Goal: Transaction & Acquisition: Purchase product/service

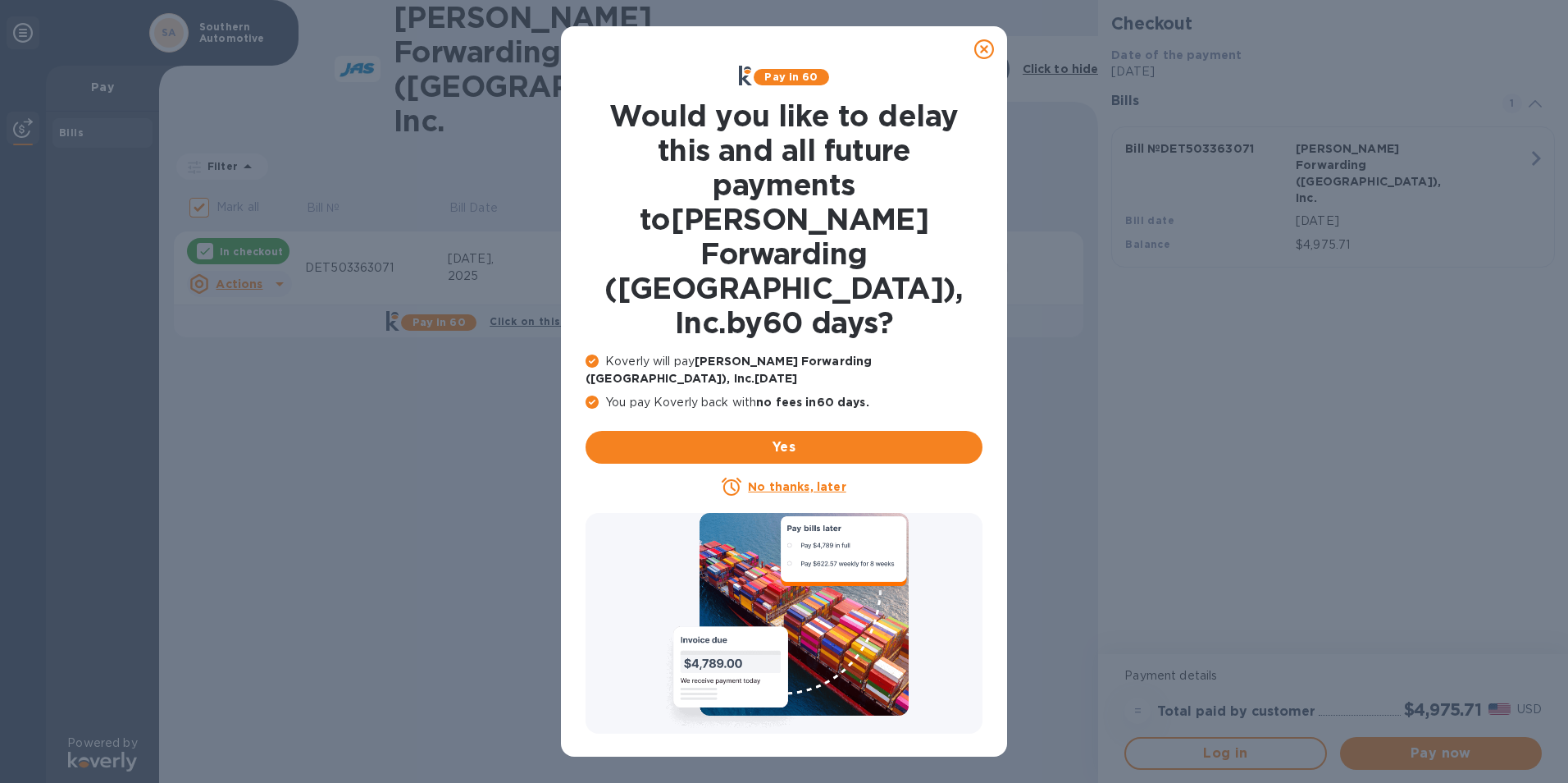
click at [808, 480] on u "No thanks, later" at bounding box center [796, 487] width 98 height 13
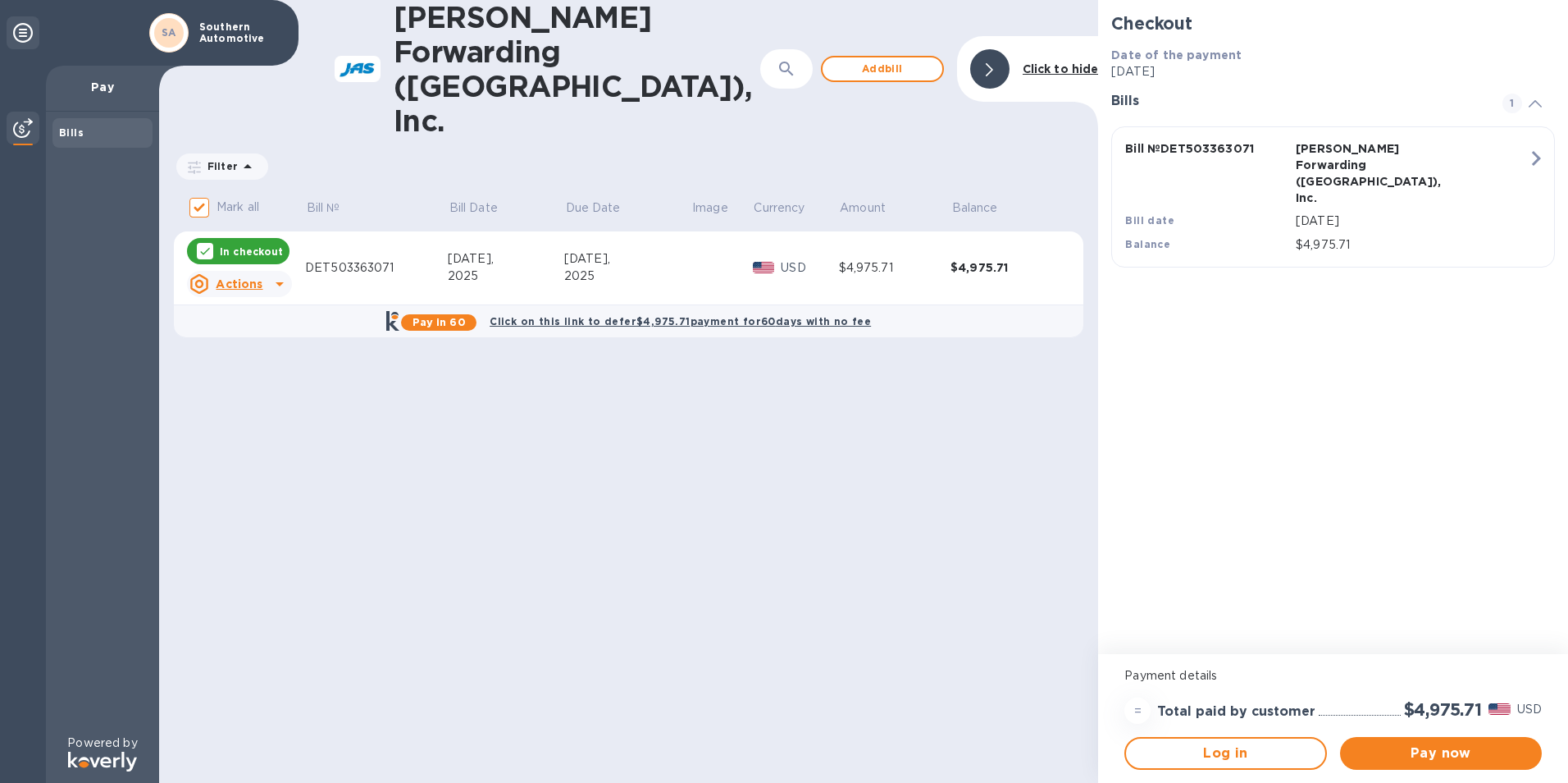
click at [342, 259] on div "DET503363071" at bounding box center [376, 268] width 143 height 18
click at [246, 277] on u "Actions" at bounding box center [239, 283] width 47 height 13
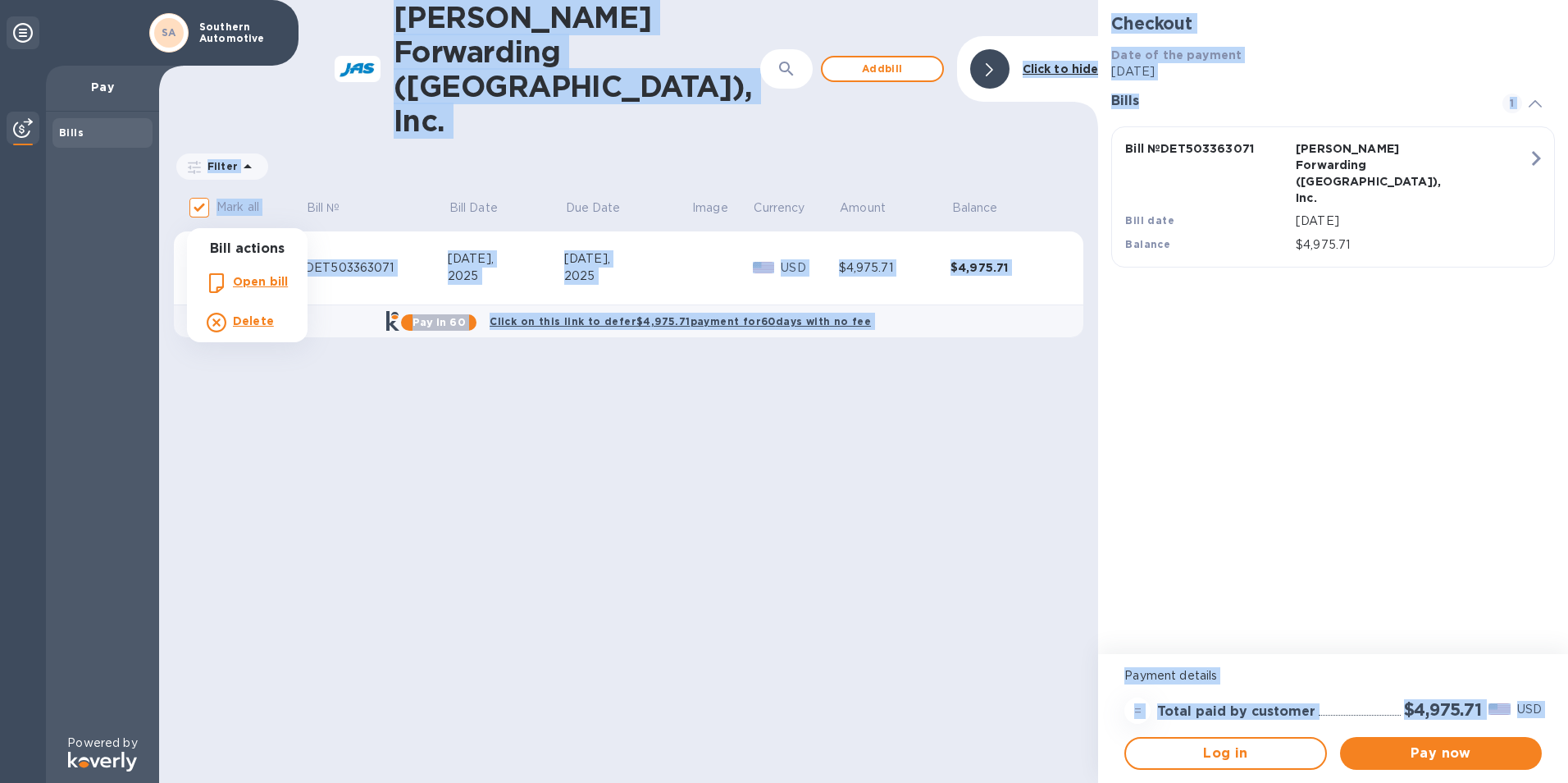
click at [246, 216] on div at bounding box center [784, 392] width 1568 height 783
click at [239, 277] on u "Actions" at bounding box center [239, 283] width 47 height 13
click at [258, 278] on b "Open bill" at bounding box center [260, 282] width 55 height 13
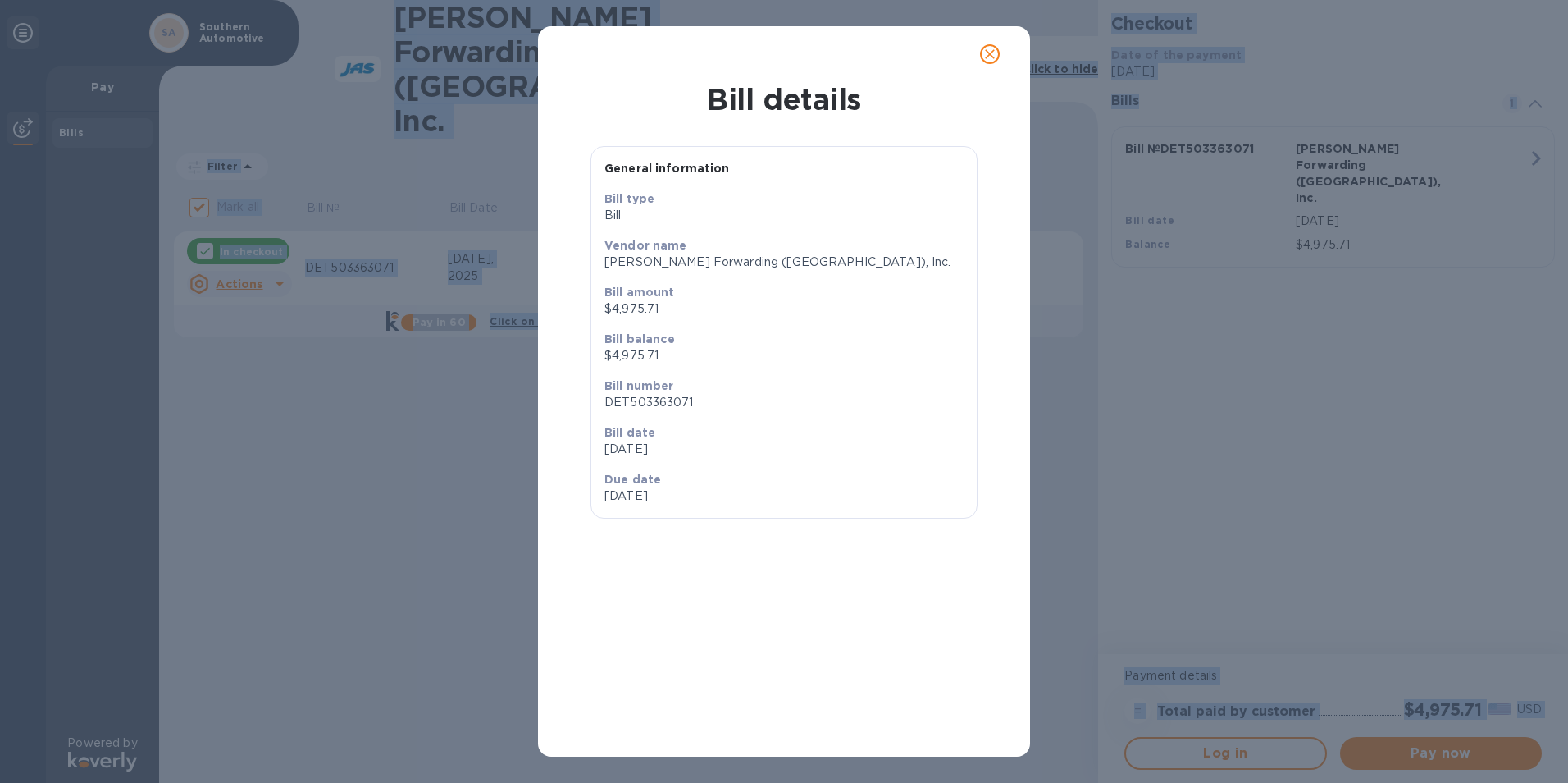
click at [979, 49] on button "close" at bounding box center [989, 54] width 40 height 40
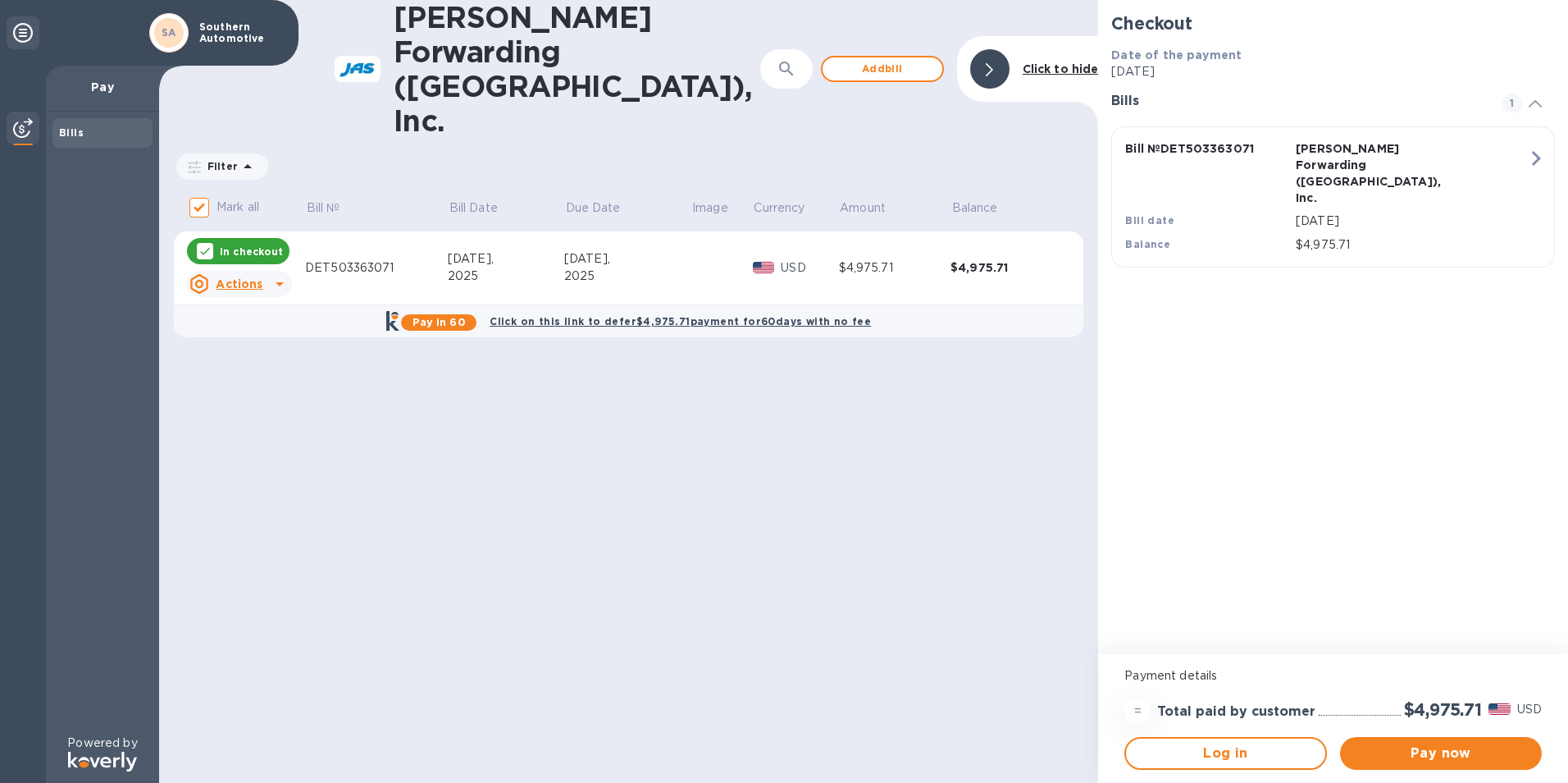
click at [211, 243] on div at bounding box center [205, 251] width 17 height 17
checkbox input "false"
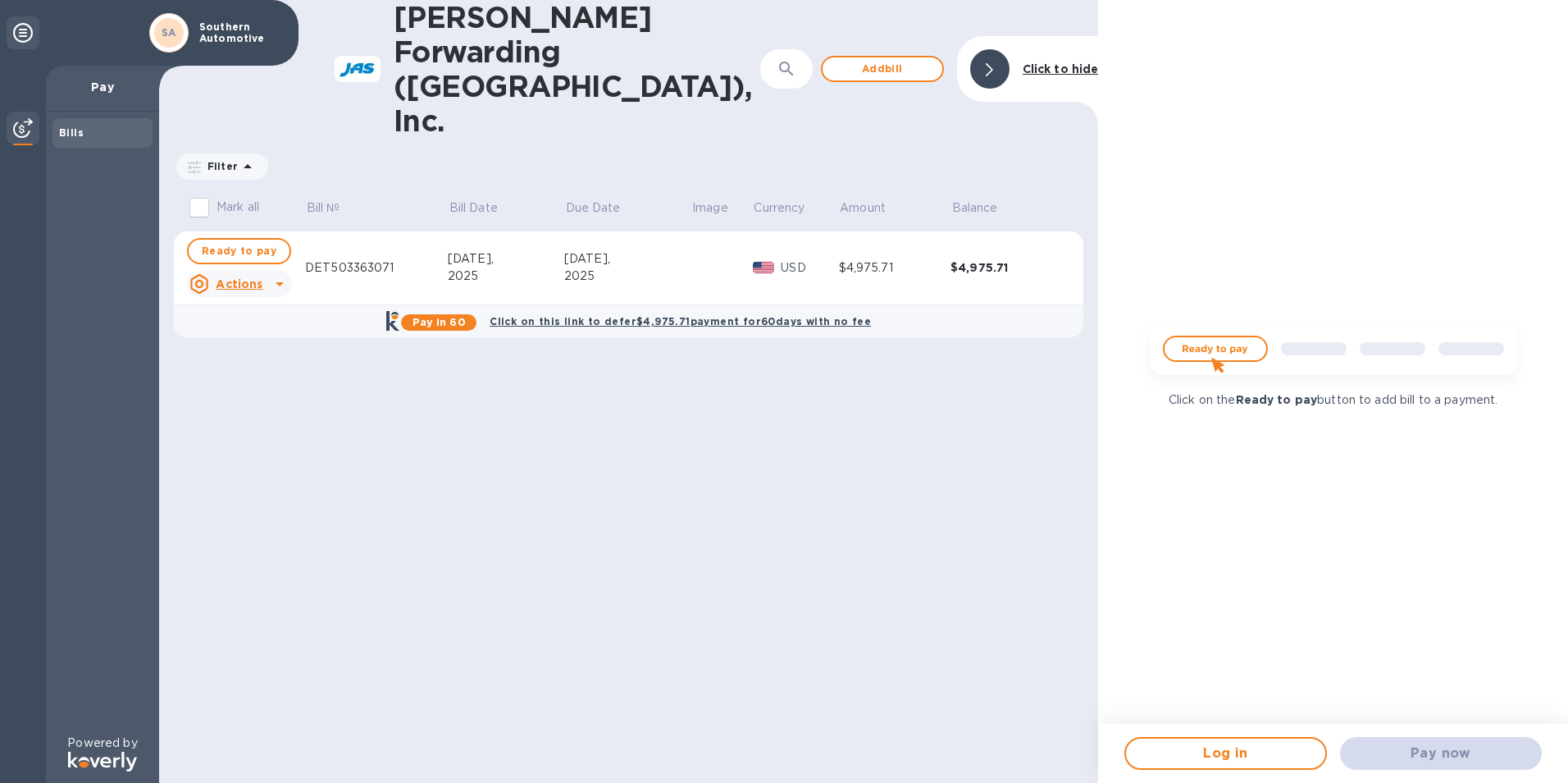
click at [230, 277] on u "Actions" at bounding box center [239, 283] width 47 height 13
click at [259, 321] on b "Delete" at bounding box center [253, 320] width 41 height 13
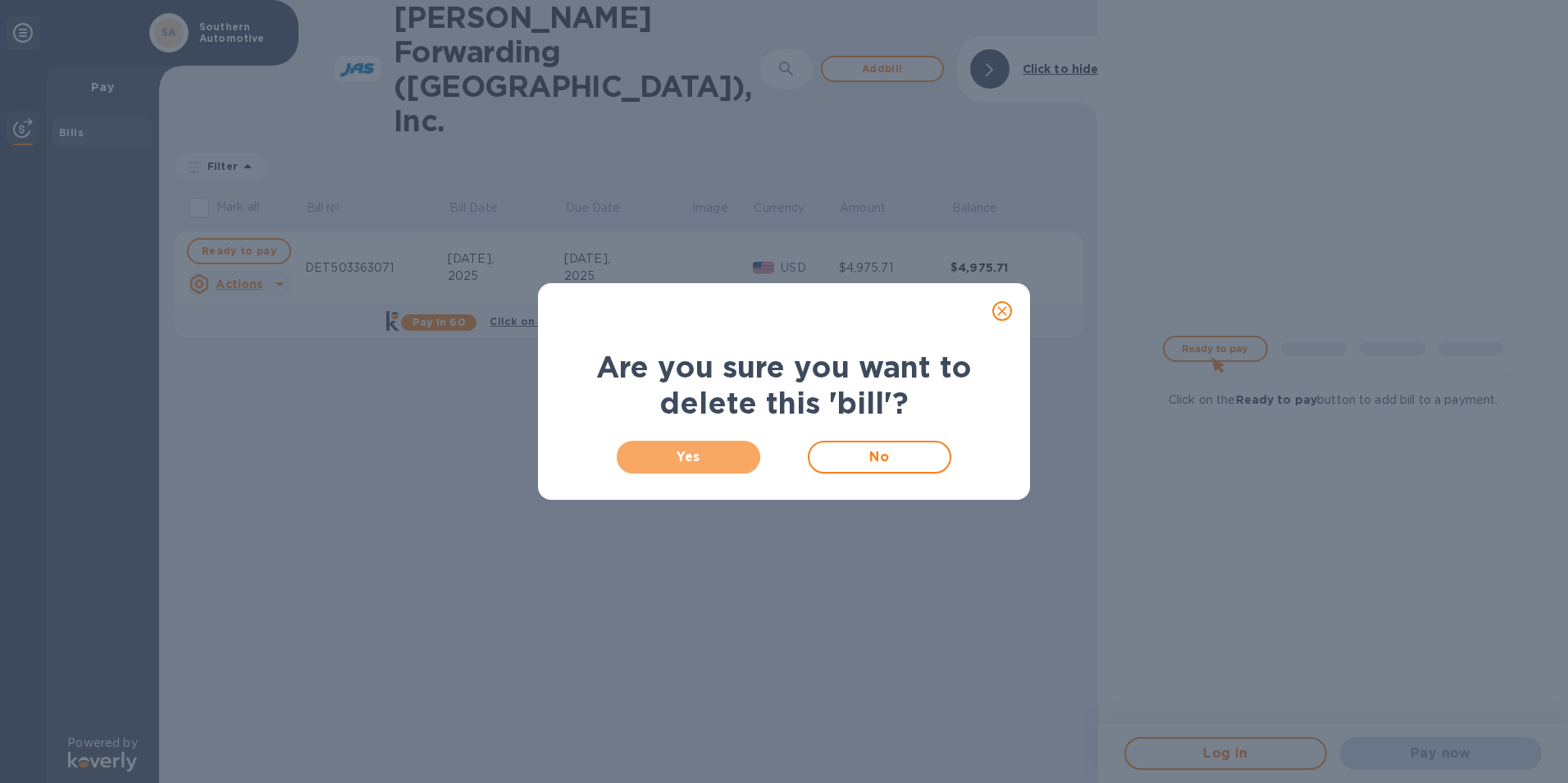
drag, startPoint x: 727, startPoint y: 452, endPoint x: 784, endPoint y: 395, distance: 80.6
click at [726, 452] on span "Yes" at bounding box center [688, 456] width 117 height 19
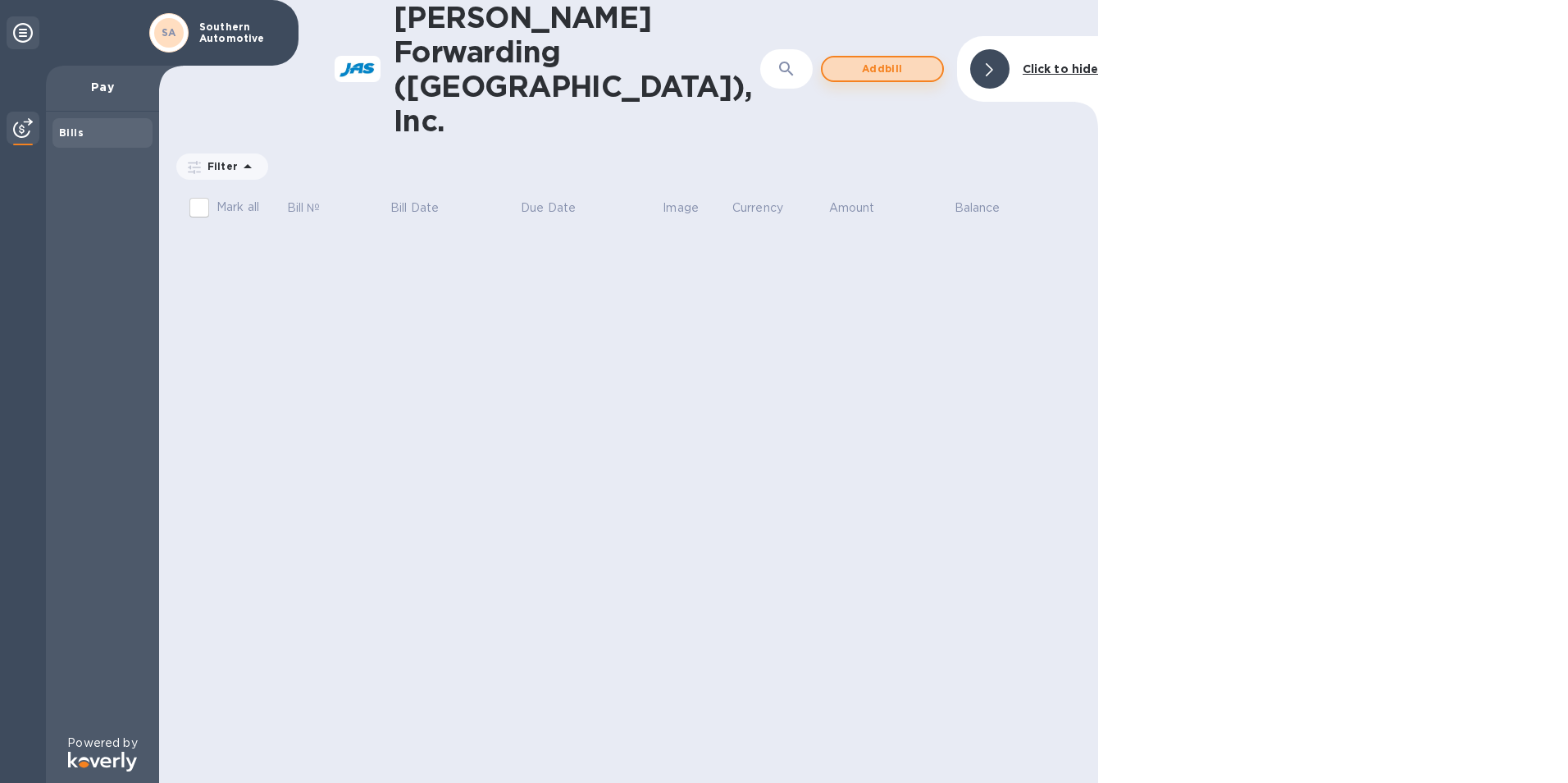
click at [902, 59] on span "Add bill" at bounding box center [881, 68] width 93 height 19
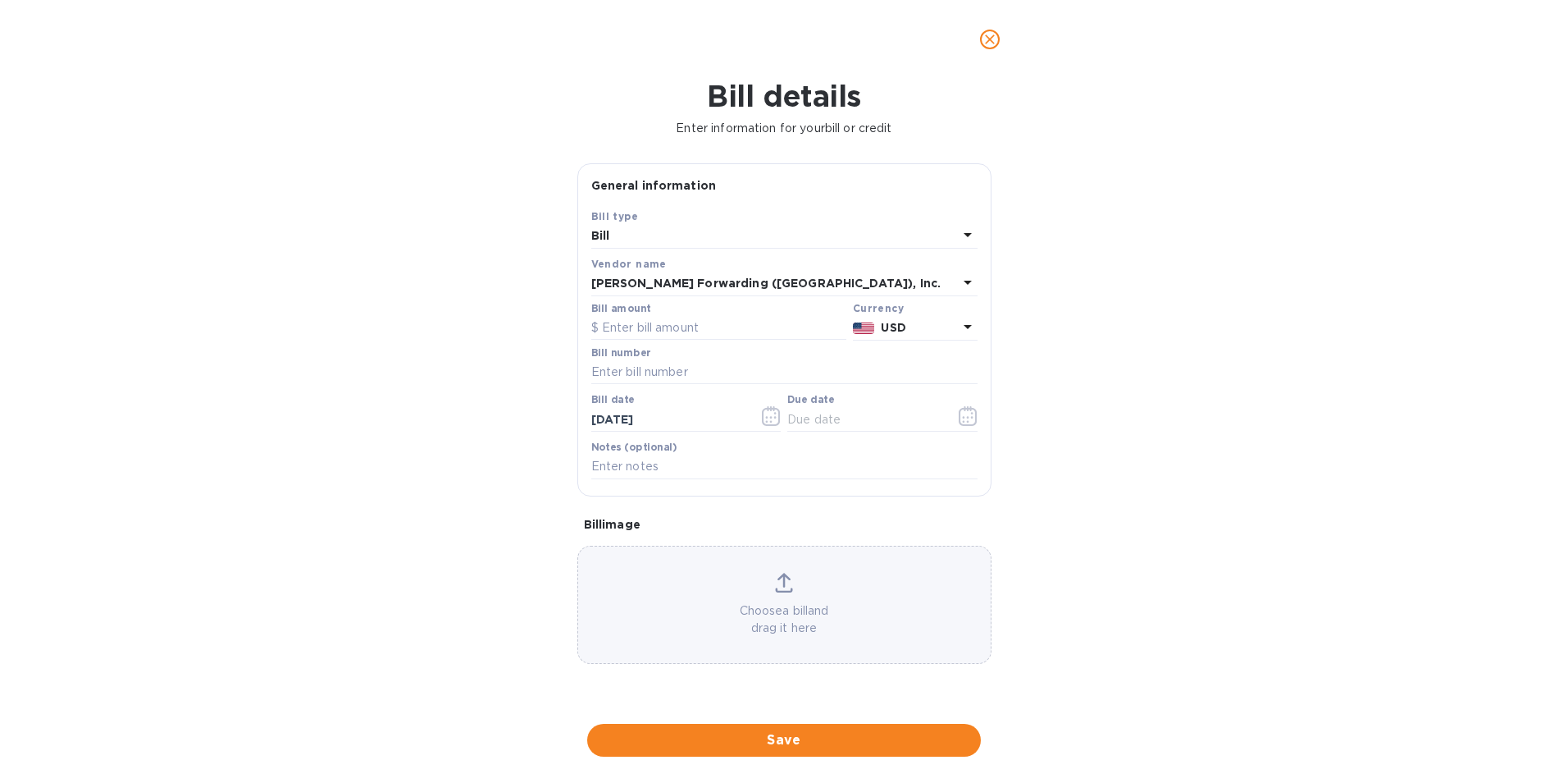
drag, startPoint x: 902, startPoint y: 41, endPoint x: 1280, endPoint y: 386, distance: 511.8
click at [1404, 523] on div "Bill details Enter information for your bill or credit General information Save…" at bounding box center [784, 430] width 1568 height 704
click at [632, 326] on input "text" at bounding box center [719, 328] width 255 height 25
type input "4,975.71"
type input "DTE503363071"
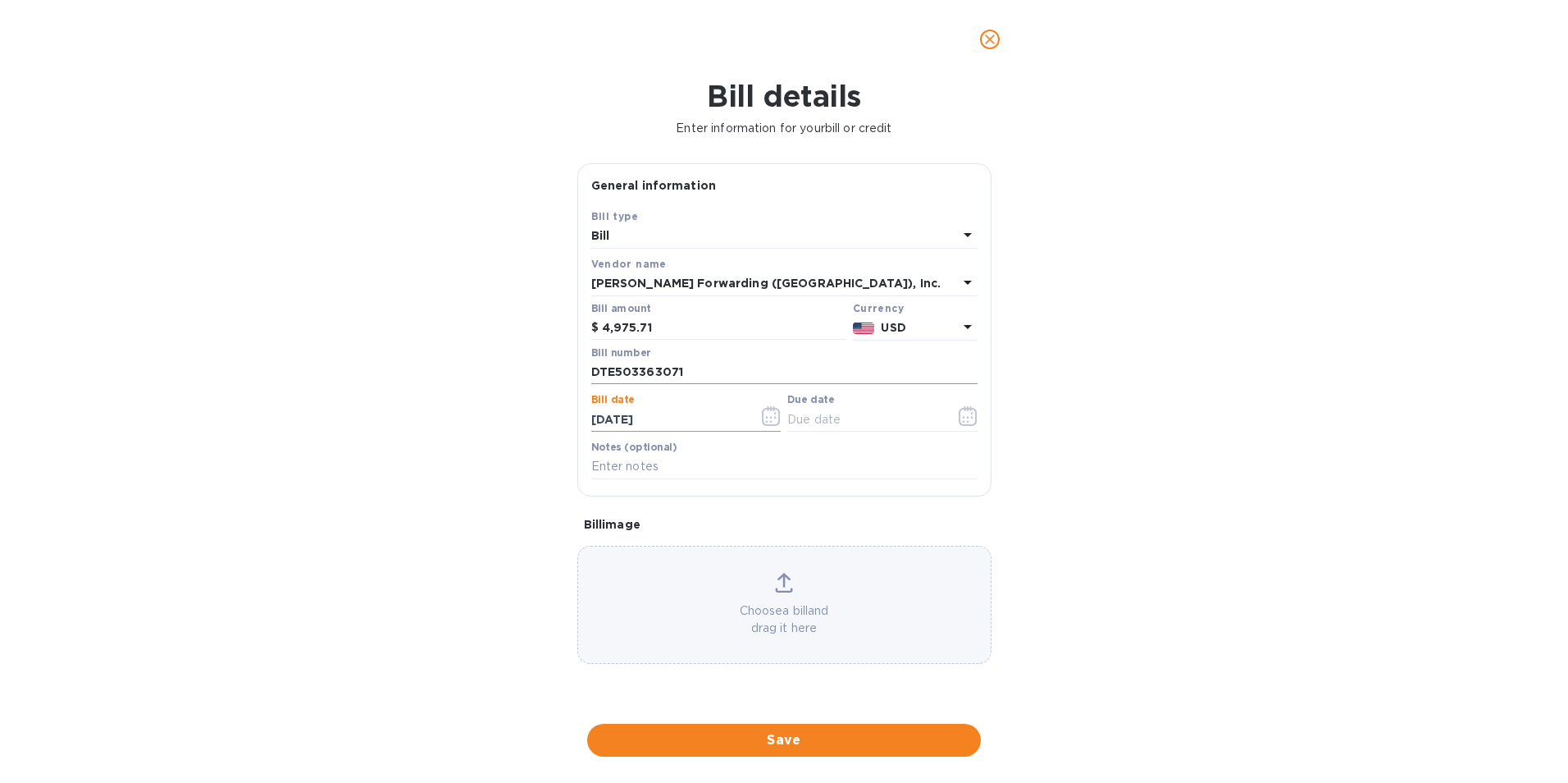
type input "[DATE]"
click at [814, 416] on input "text" at bounding box center [865, 419] width 155 height 25
type input "[DATE]"
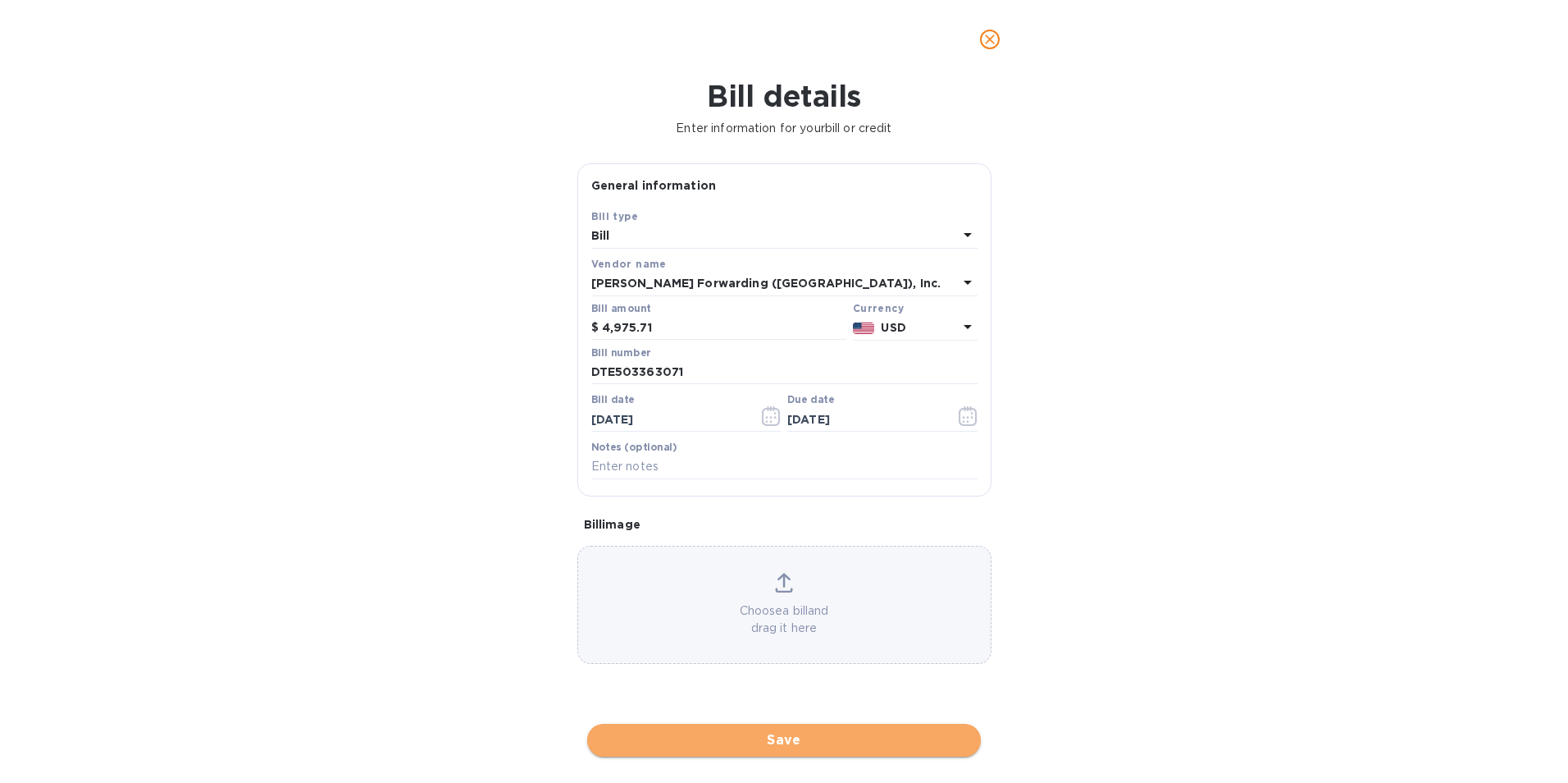
click at [800, 741] on span "Save" at bounding box center [784, 740] width 367 height 19
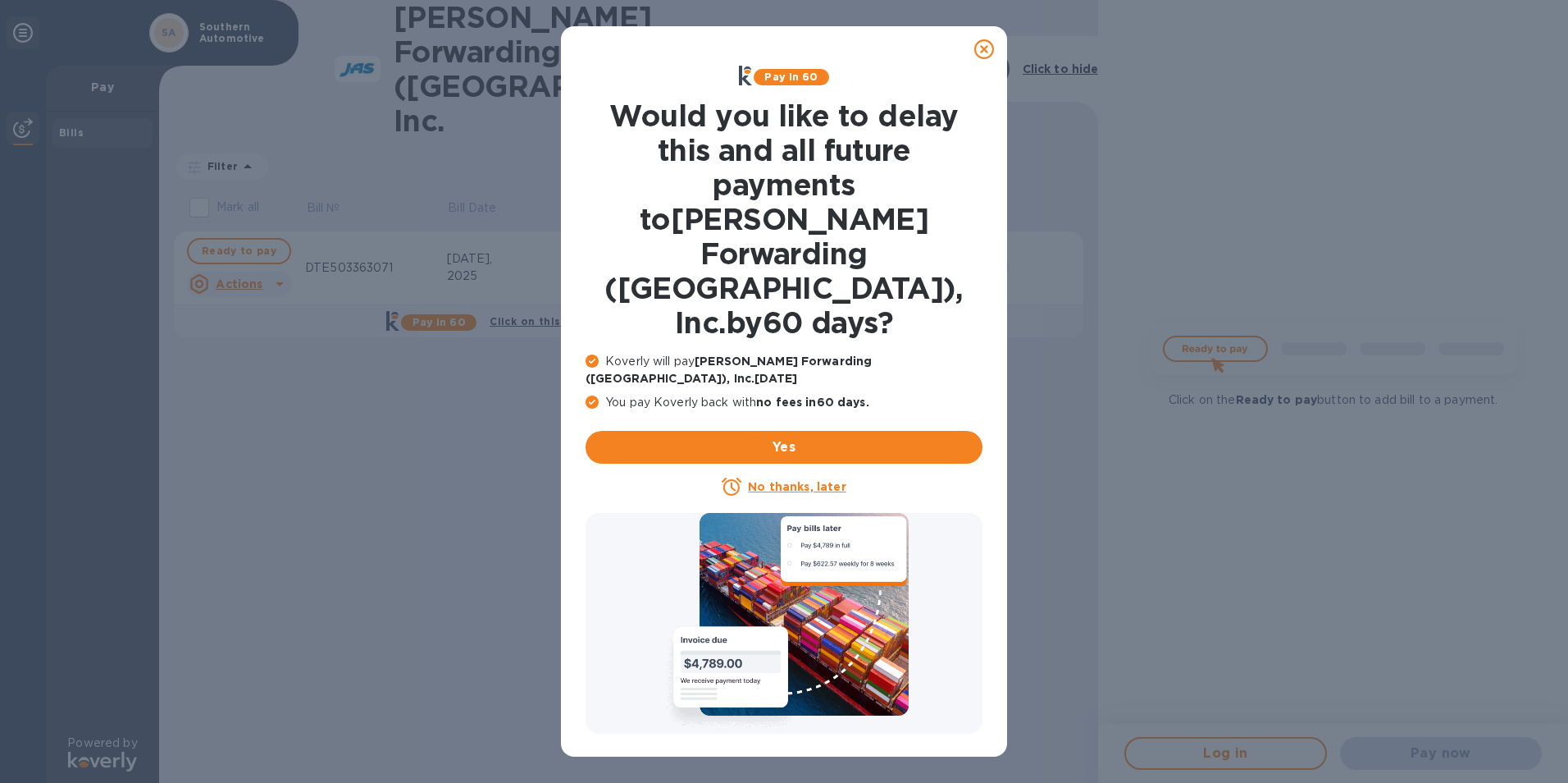
click at [802, 480] on u "No thanks, later" at bounding box center [796, 487] width 98 height 13
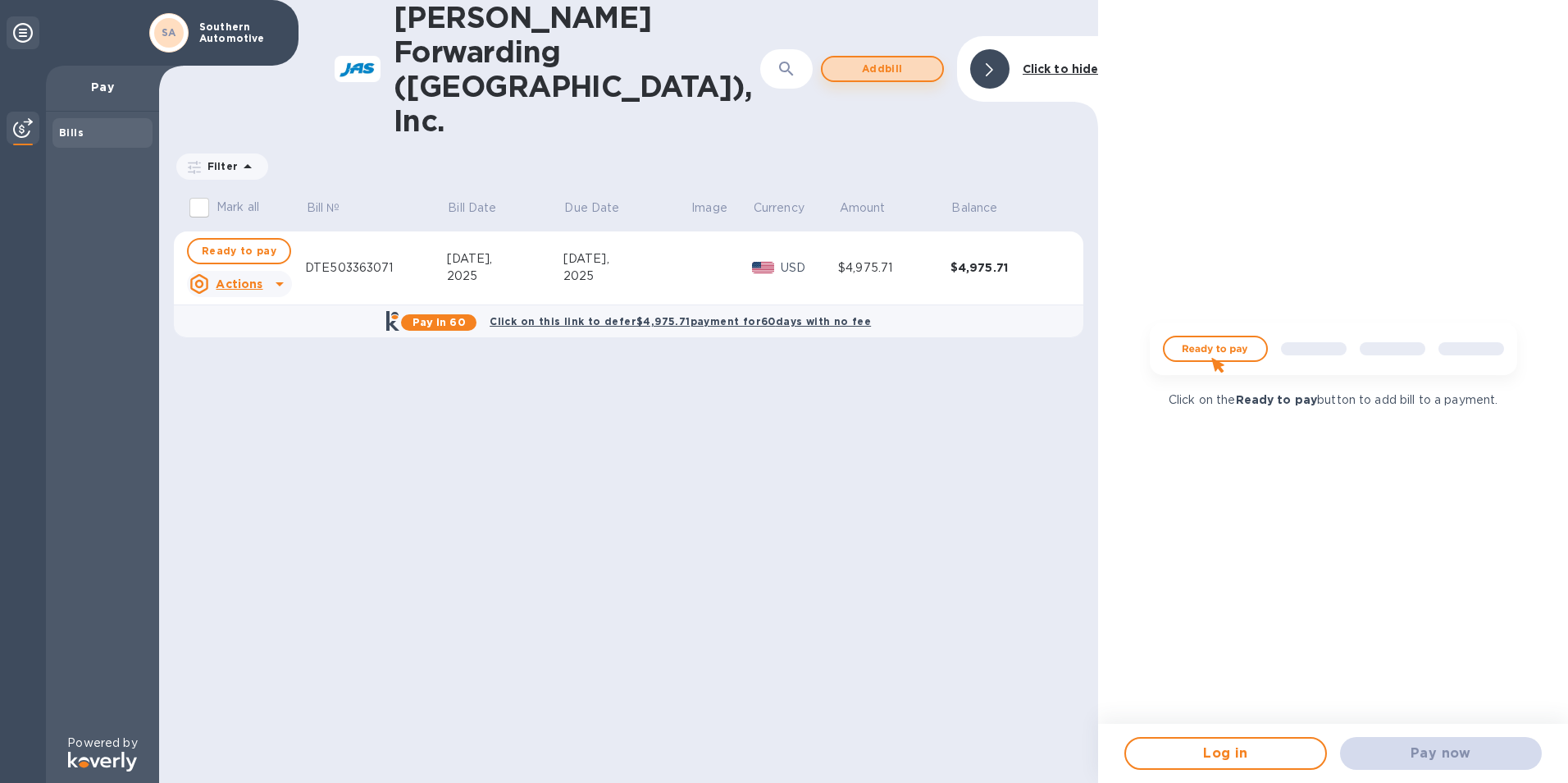
click at [885, 59] on span "Add bill" at bounding box center [881, 68] width 93 height 19
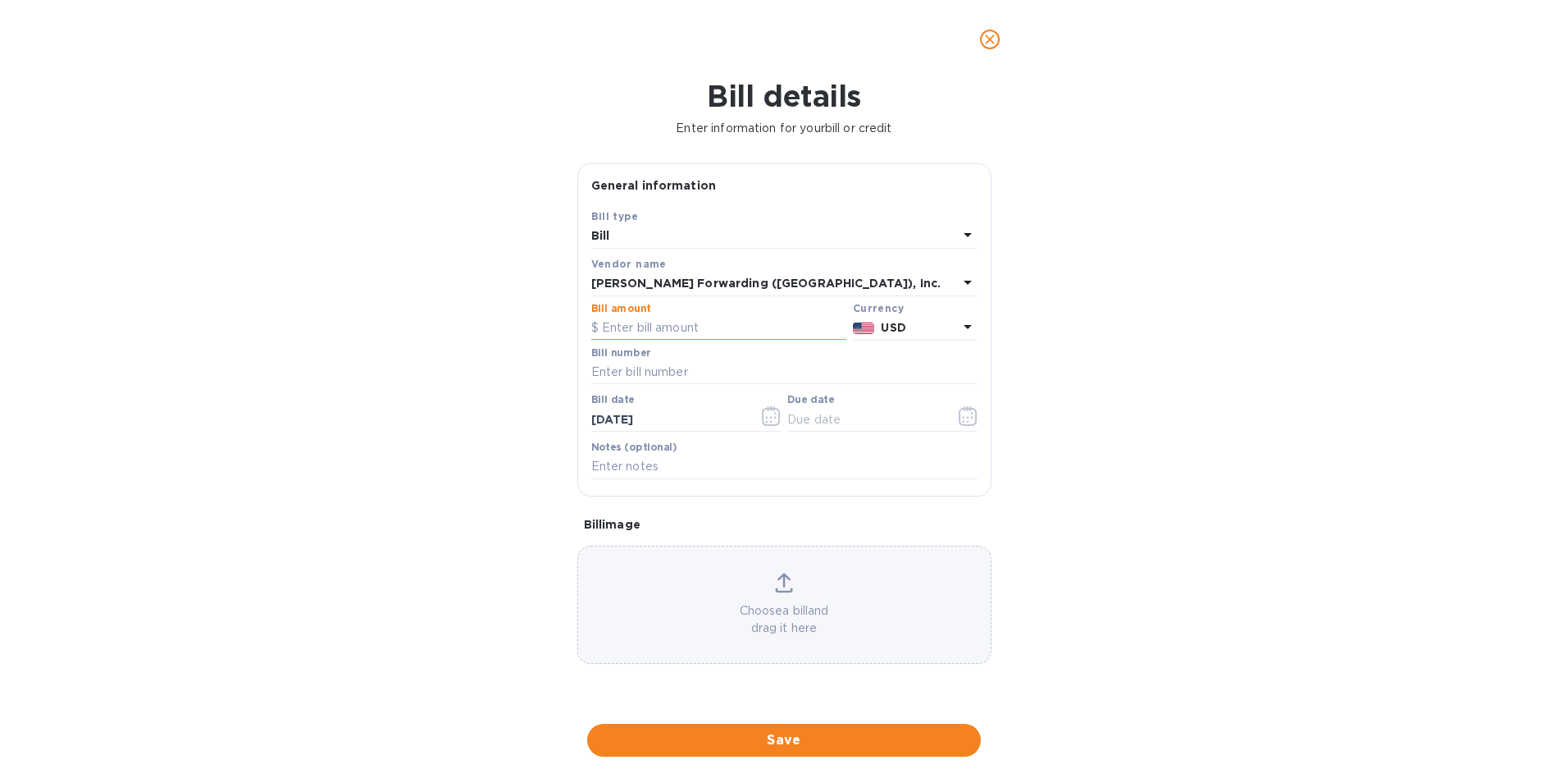
click at [633, 331] on input "text" at bounding box center [719, 328] width 255 height 25
type input "4,437.97"
type input "DET503373174"
click at [773, 416] on icon "button" at bounding box center [771, 416] width 18 height 19
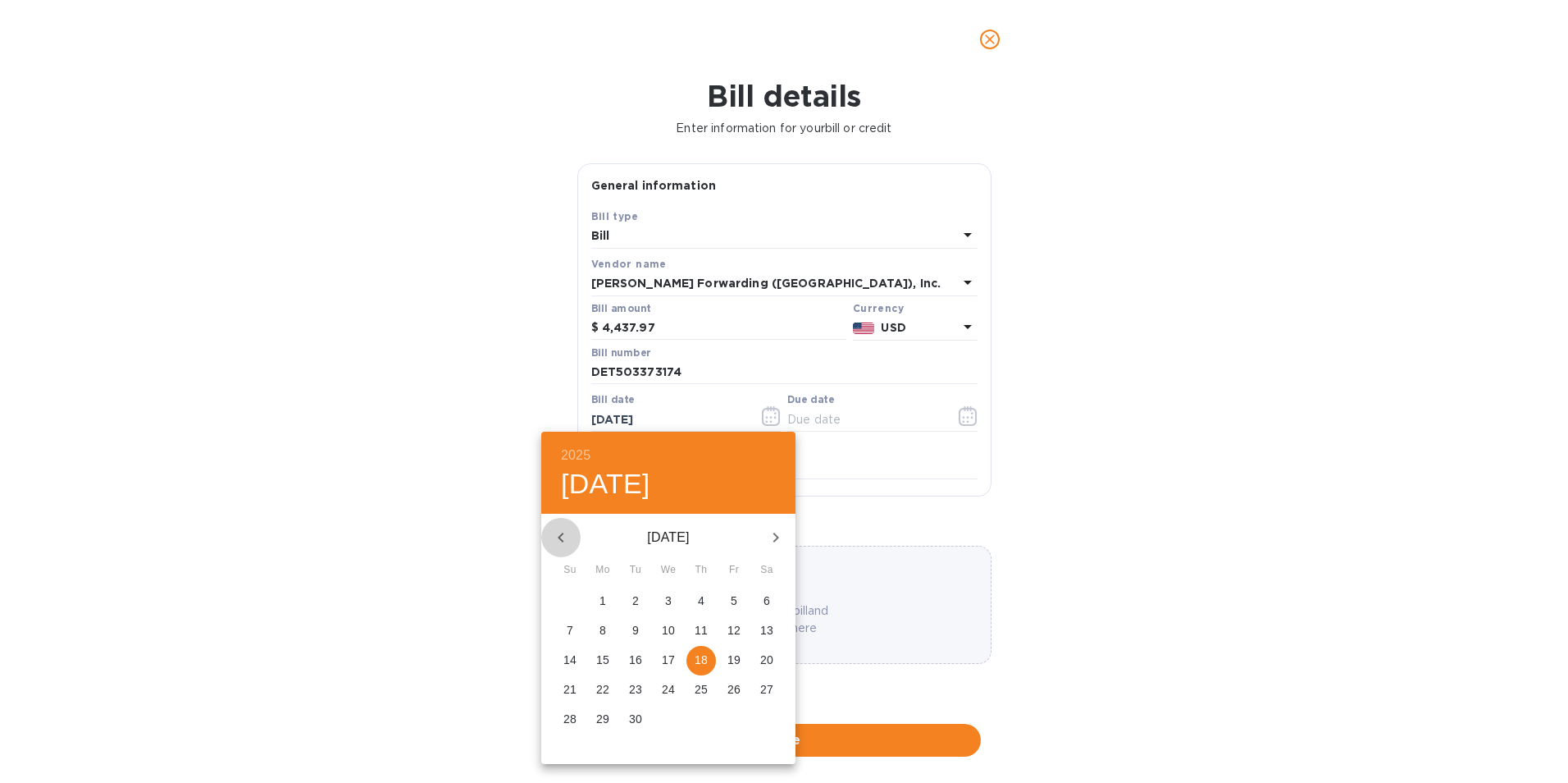
click at [558, 534] on icon "button" at bounding box center [560, 536] width 19 height 19
click at [569, 745] on p "31" at bounding box center [569, 748] width 13 height 17
type input "[DATE]"
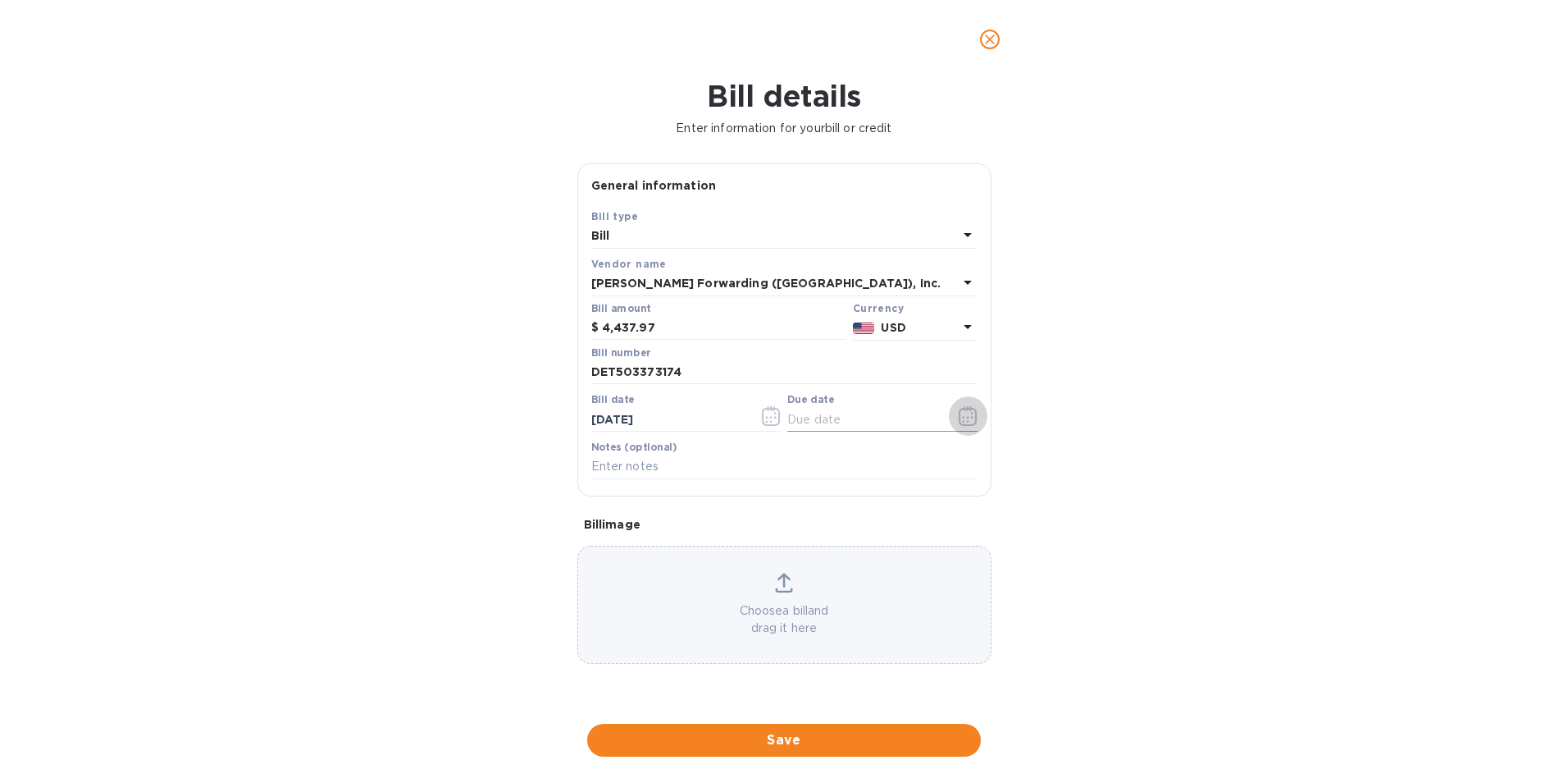
click at [969, 423] on icon "button" at bounding box center [968, 416] width 18 height 19
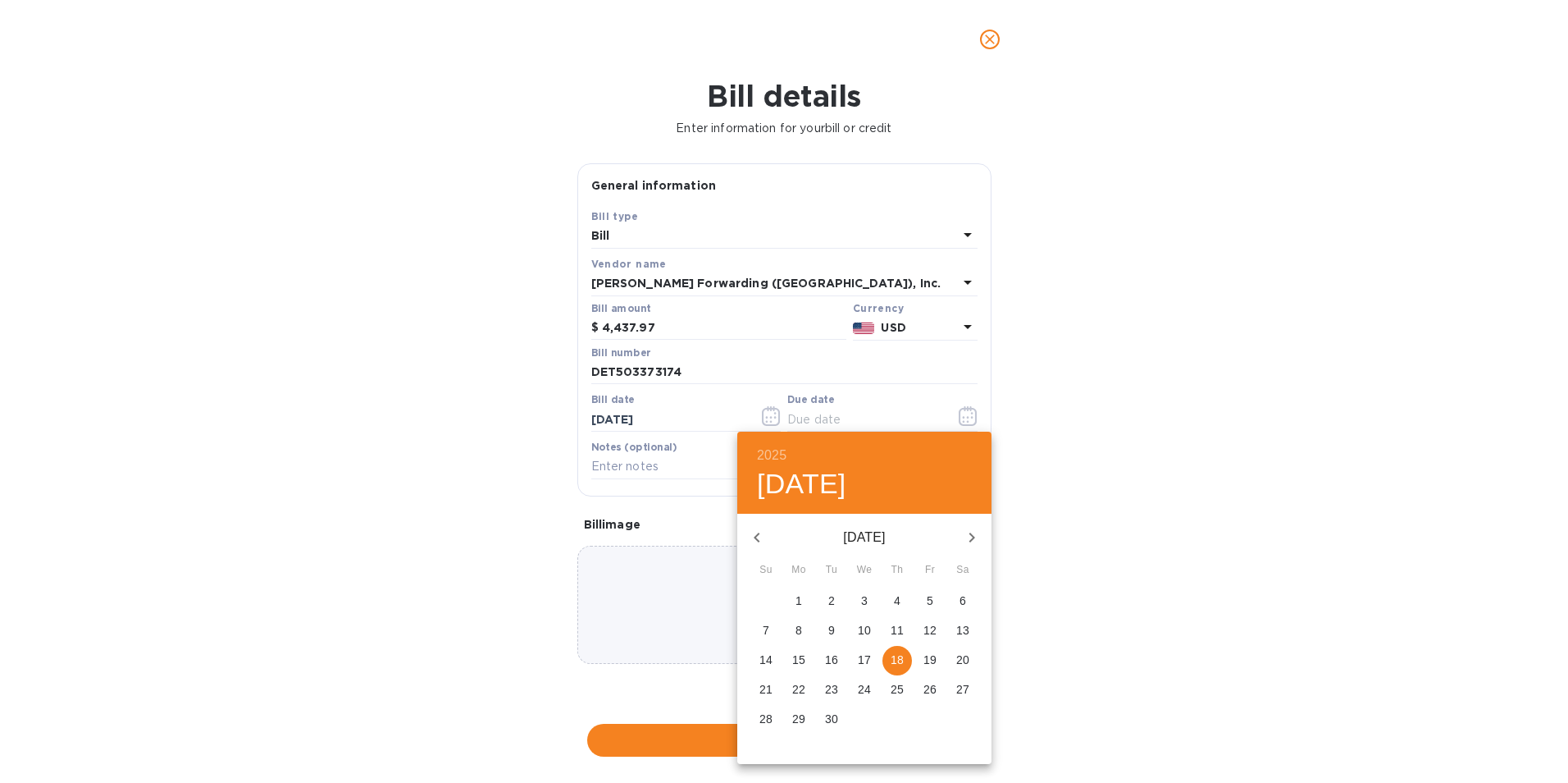
click at [827, 717] on p "30" at bounding box center [832, 718] width 13 height 17
type input "[DATE]"
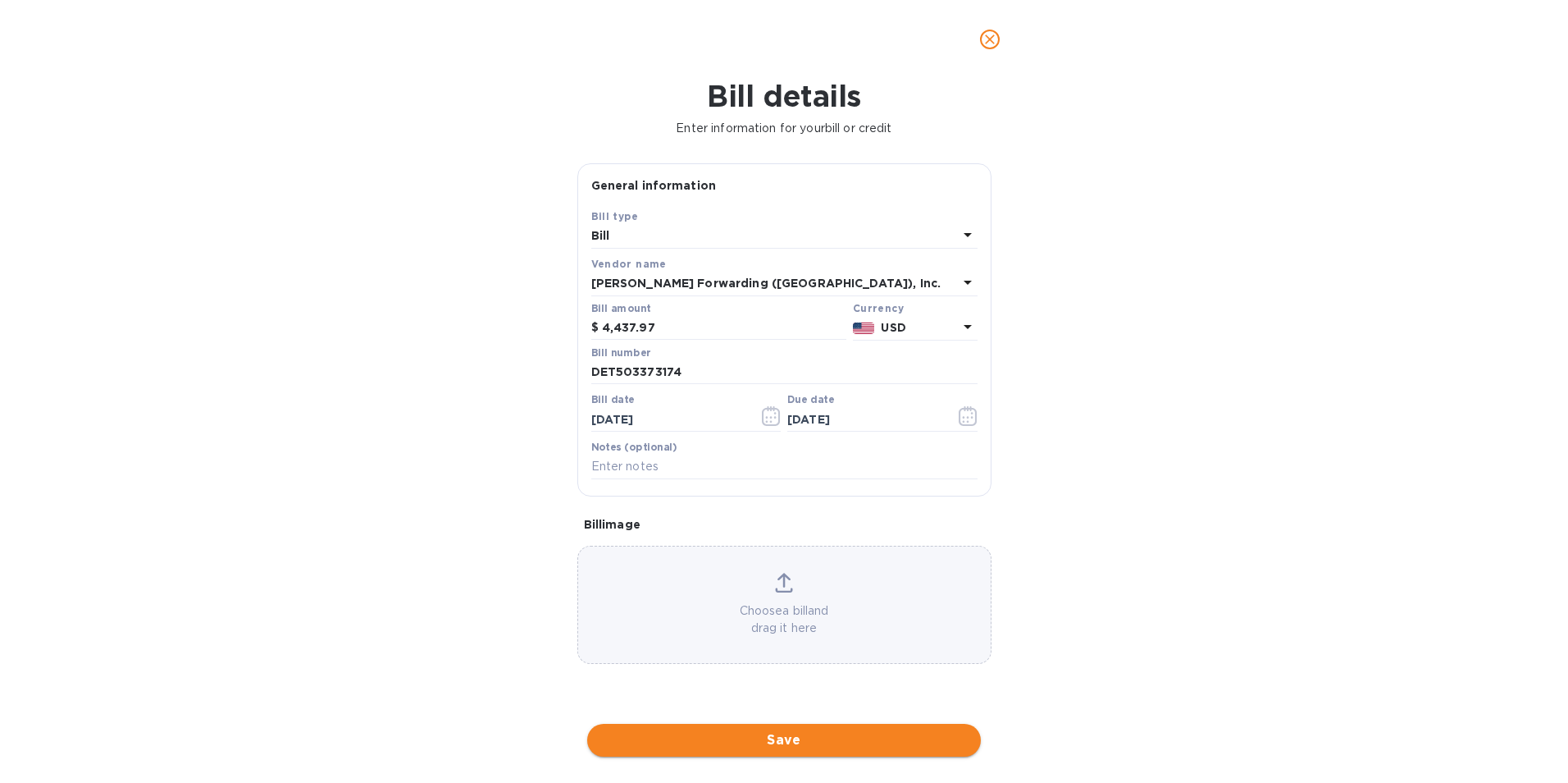
click at [811, 746] on span "Save" at bounding box center [784, 740] width 367 height 19
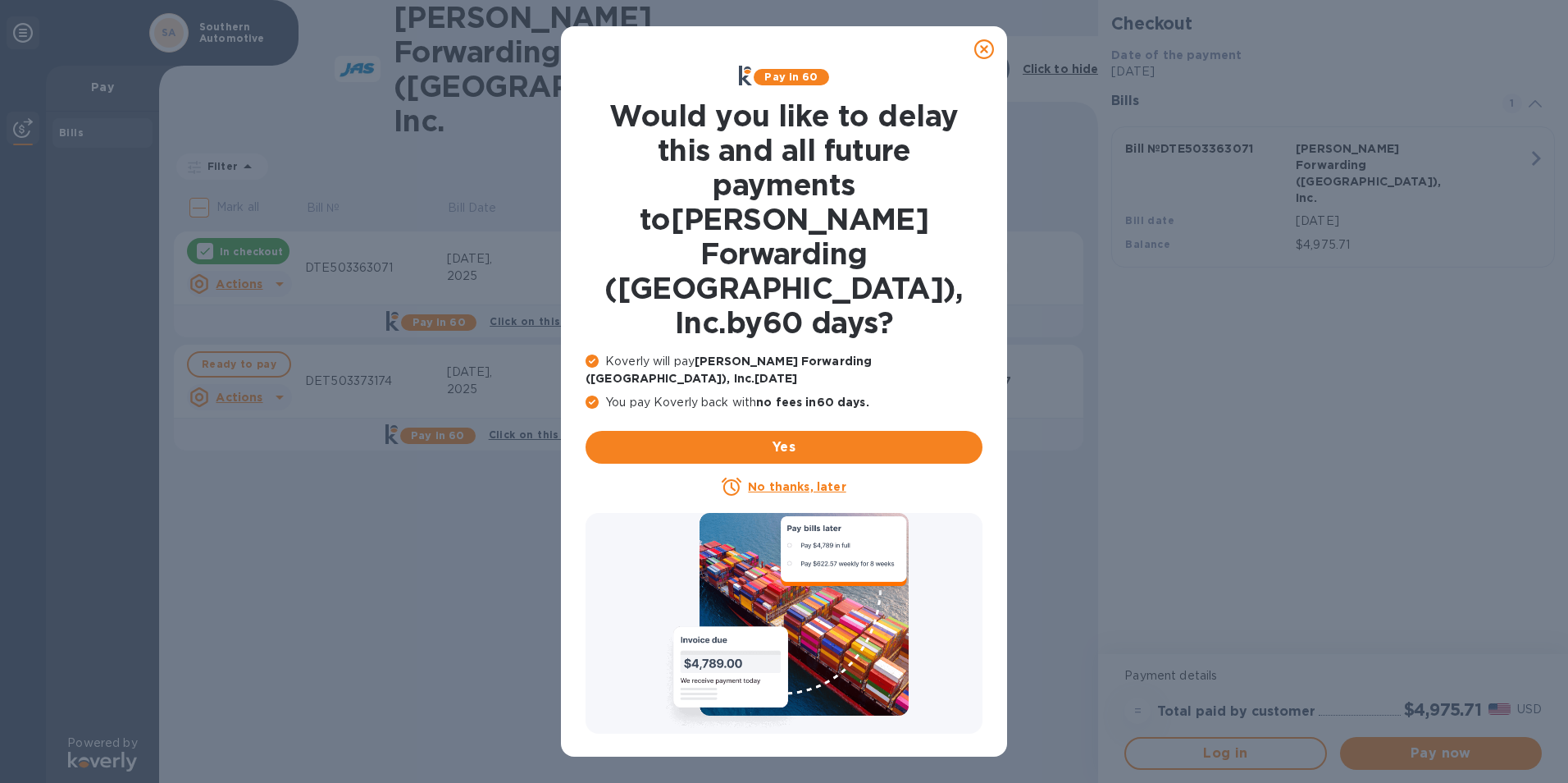
click at [796, 480] on u "No thanks, later" at bounding box center [796, 487] width 98 height 13
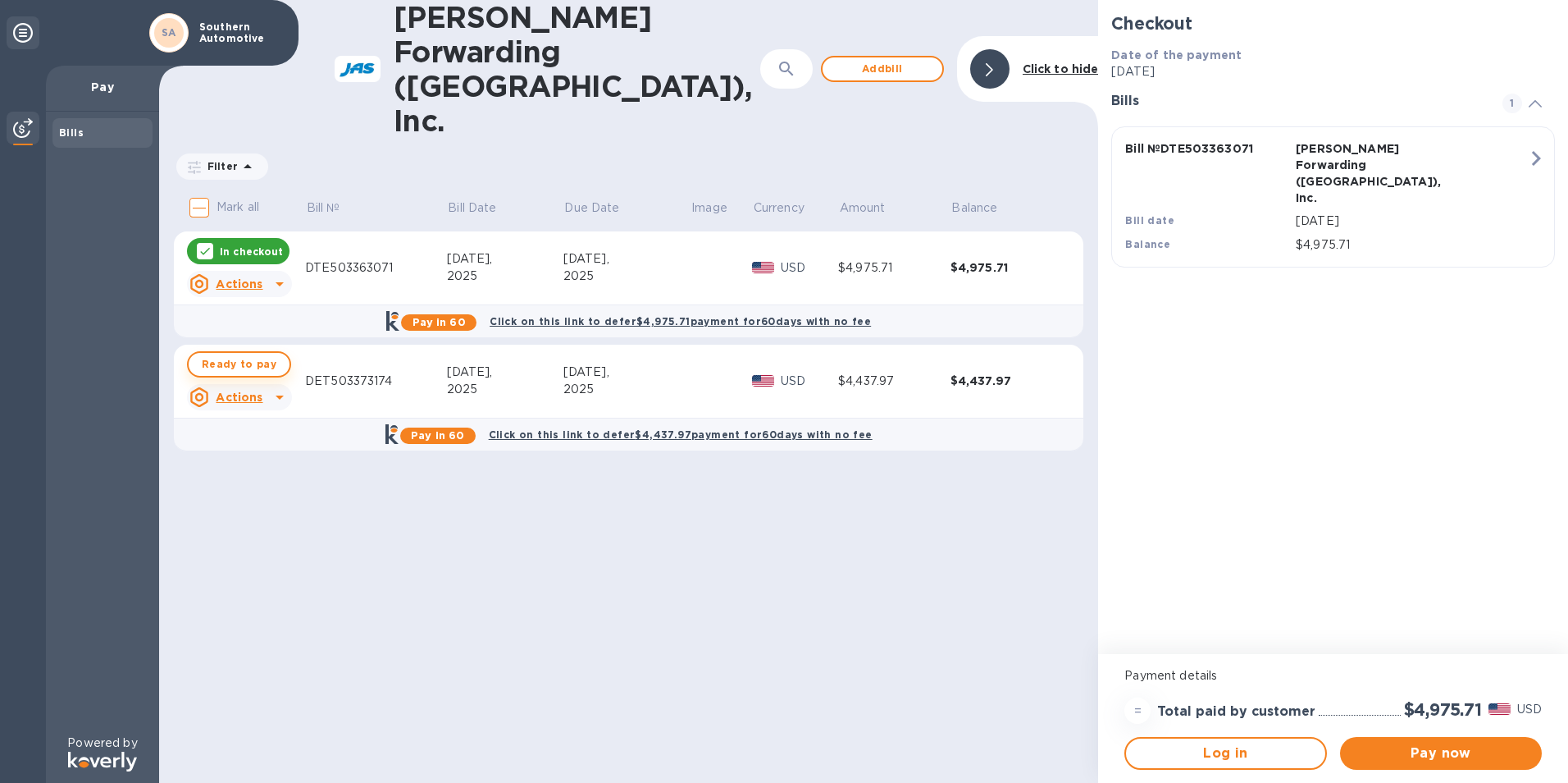
click at [217, 355] on span "Ready to pay" at bounding box center [239, 364] width 75 height 19
checkbox input "true"
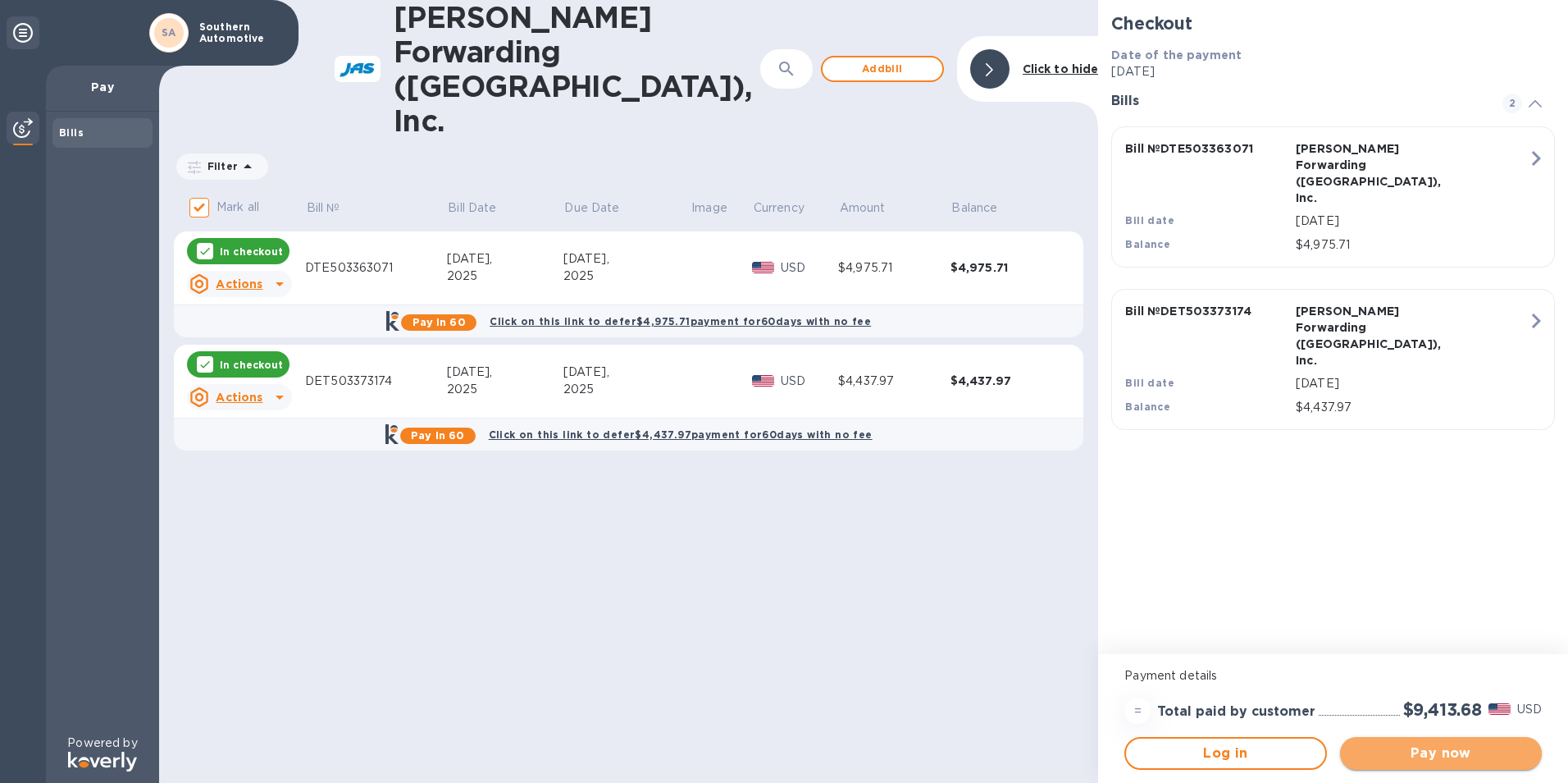
click at [1433, 754] on span "Pay now" at bounding box center [1441, 753] width 175 height 19
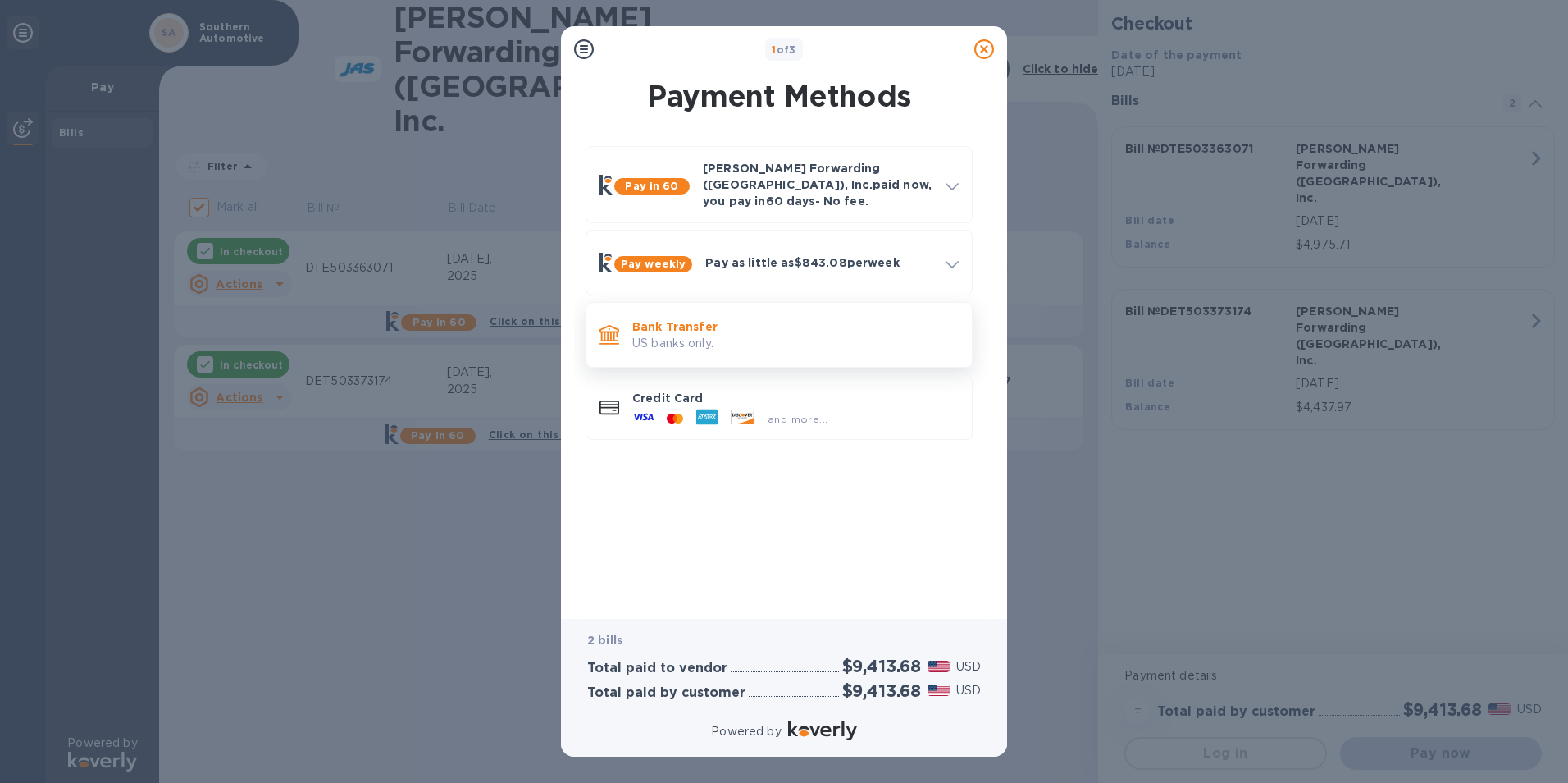
click at [660, 319] on p "Bank Transfer" at bounding box center [796, 327] width 327 height 17
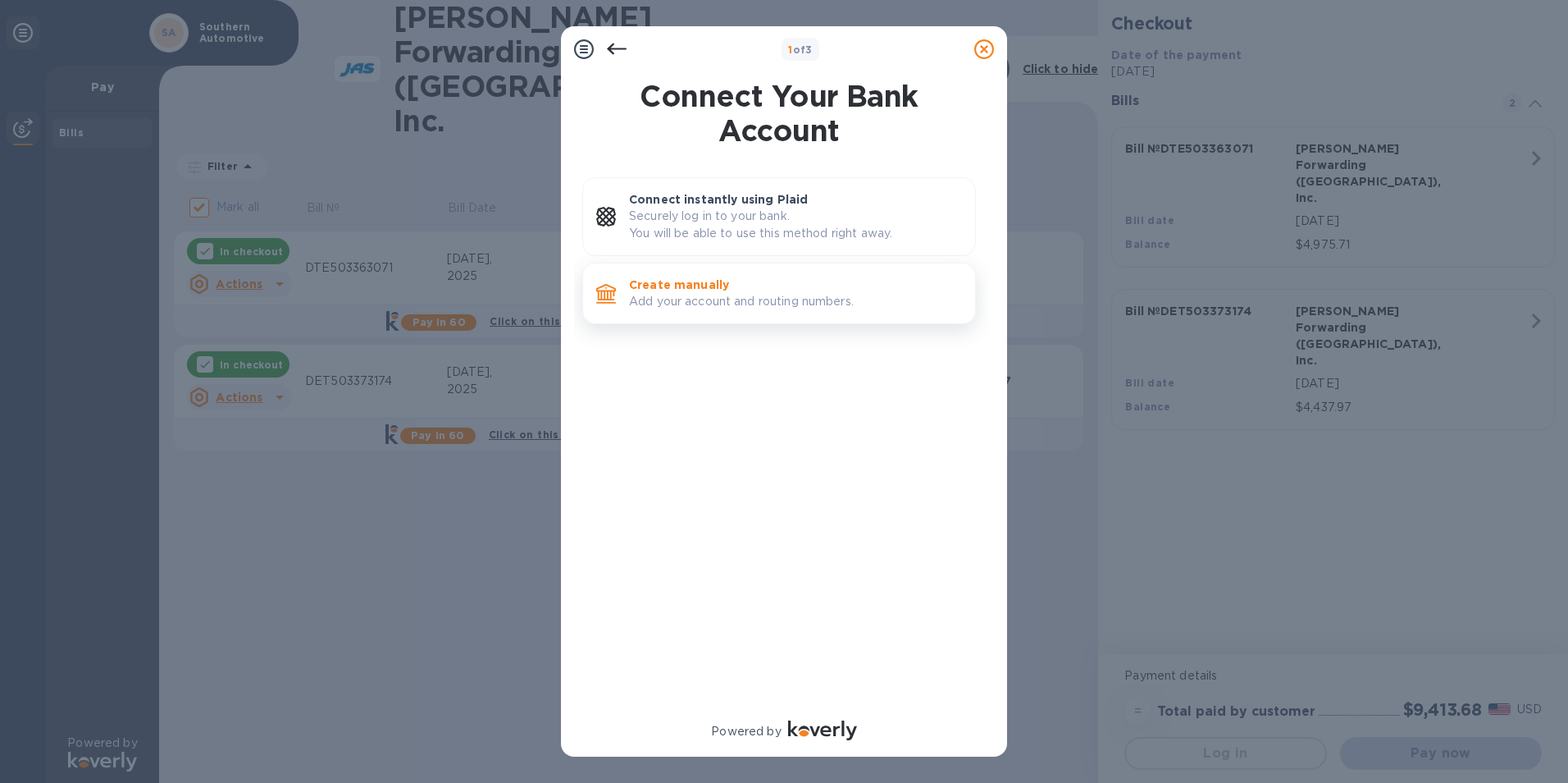
click at [720, 293] on p "Add your account and routing numbers." at bounding box center [795, 301] width 333 height 18
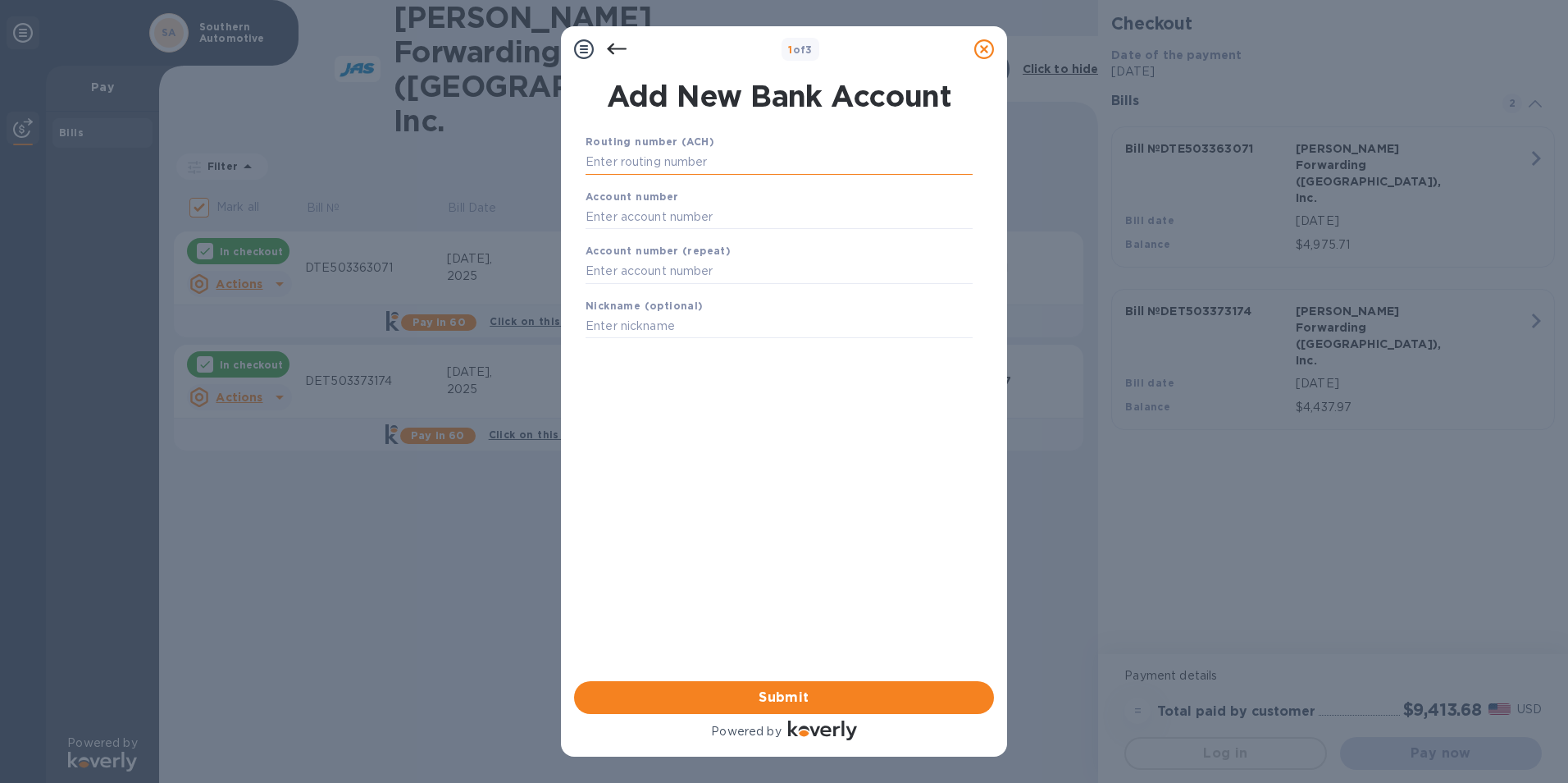
click at [609, 167] on input "text" at bounding box center [778, 163] width 387 height 25
type input "072402652"
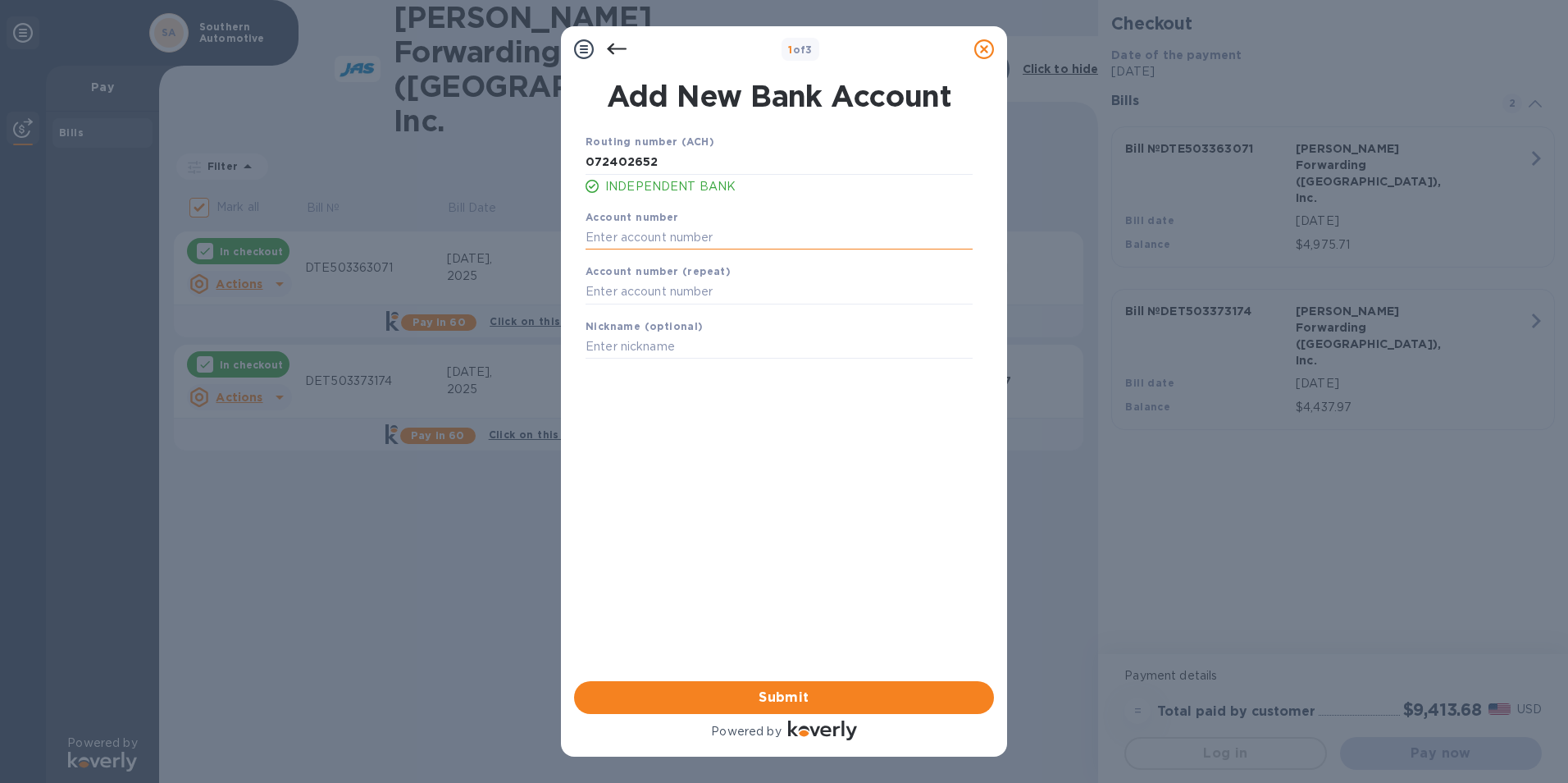
click at [615, 243] on input "text" at bounding box center [778, 236] width 387 height 25
type input "001368000"
click at [598, 293] on input "text" at bounding box center [778, 292] width 387 height 25
type input "001368000"
click at [605, 346] on input "text" at bounding box center [778, 346] width 387 height 25
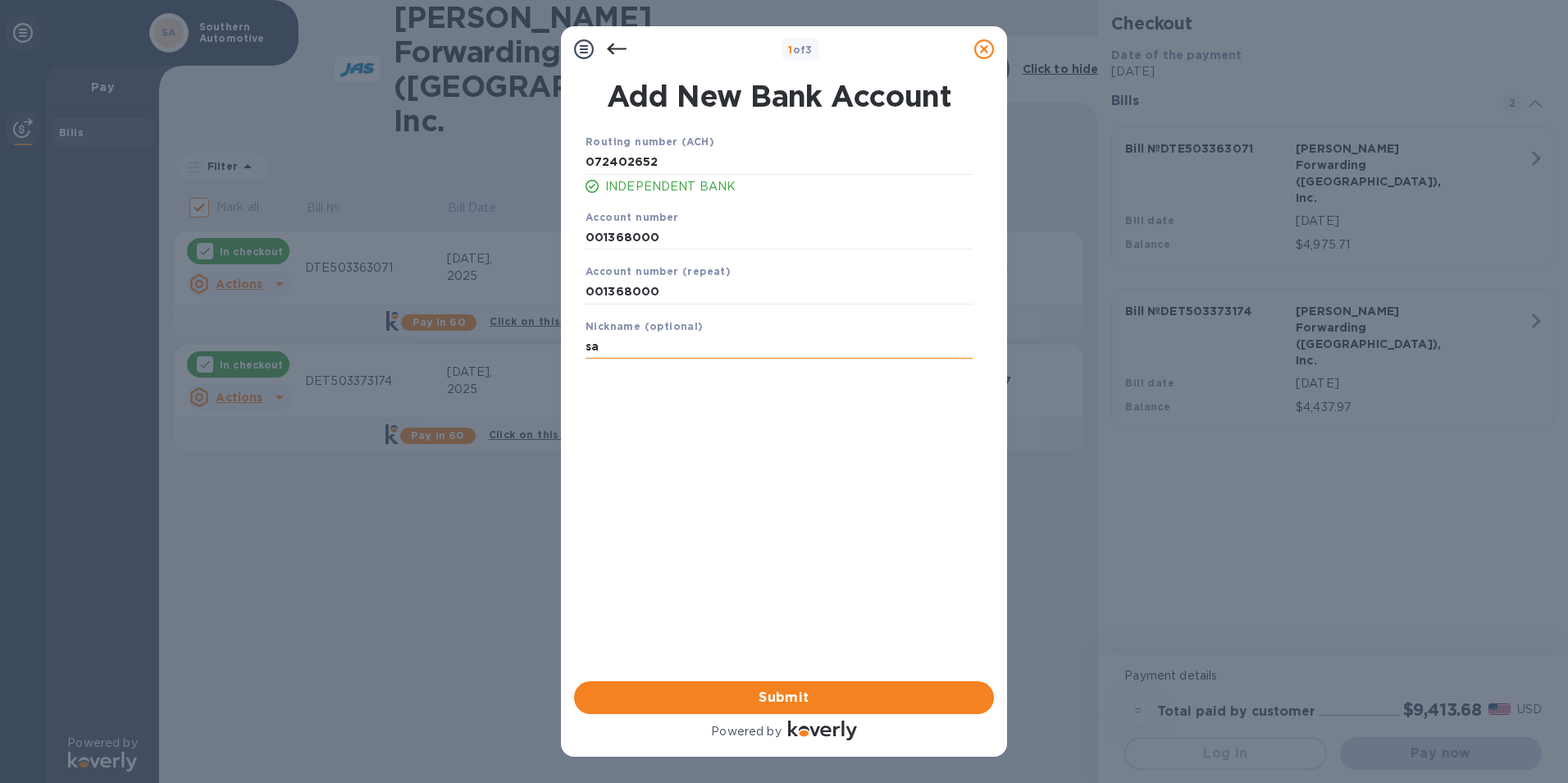
type input "s"
type input "SAW General"
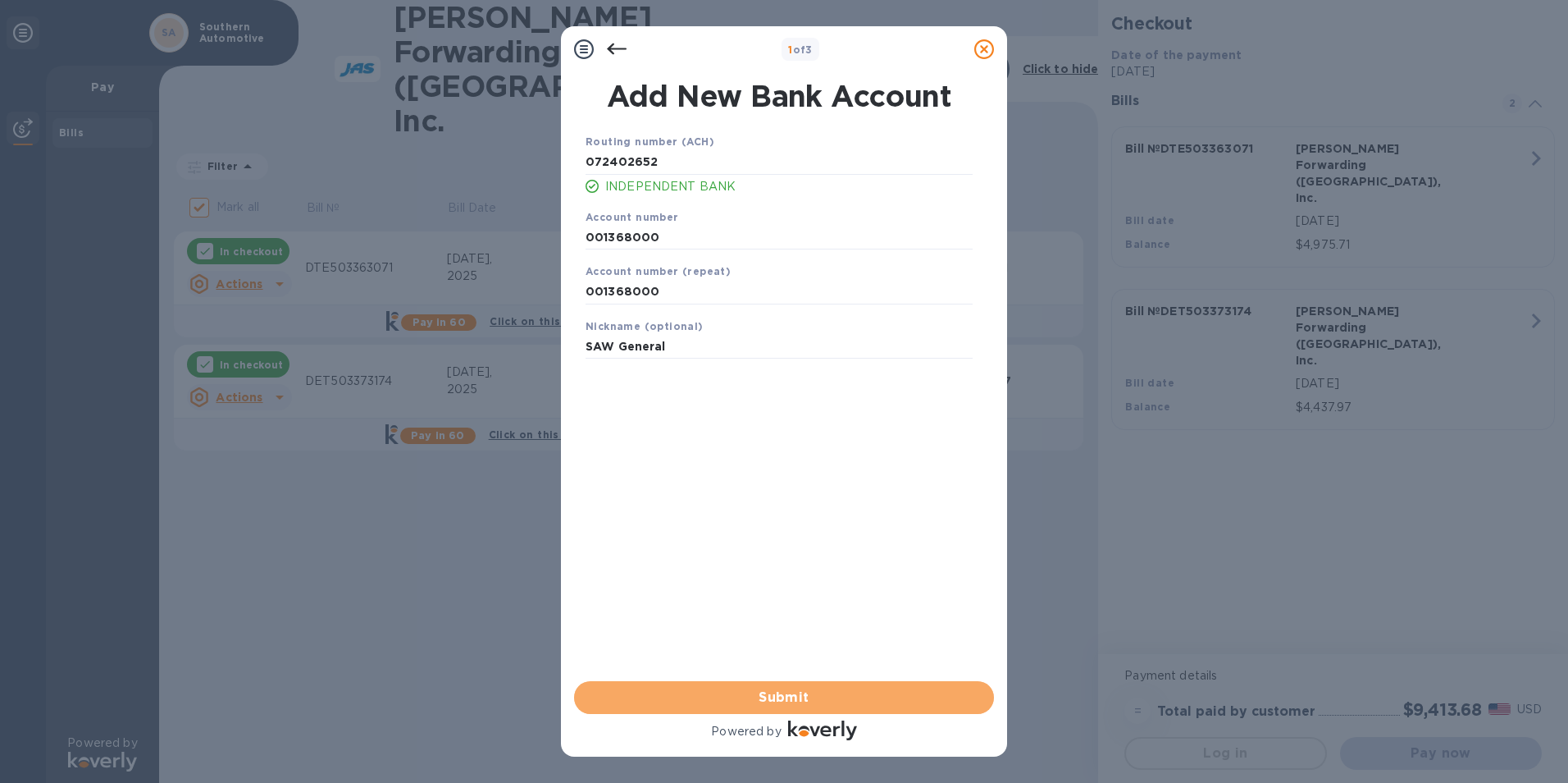
drag, startPoint x: 852, startPoint y: 703, endPoint x: 859, endPoint y: 687, distance: 17.5
click at [856, 692] on span "Submit" at bounding box center [784, 696] width 393 height 19
